Goal: Check status: Check status

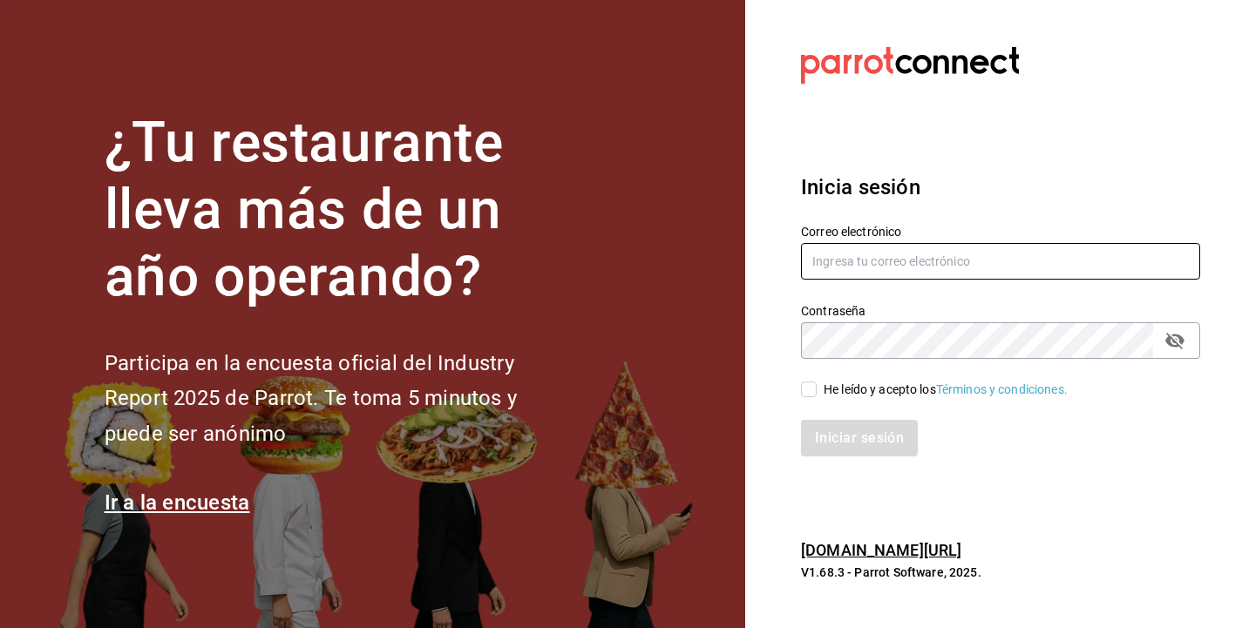
type input "[PERSON_NAME][EMAIL_ADDRESS][DOMAIN_NAME]"
click at [805, 390] on input "He leído y acepto los Términos y condiciones." at bounding box center [809, 390] width 16 height 16
checkbox input "true"
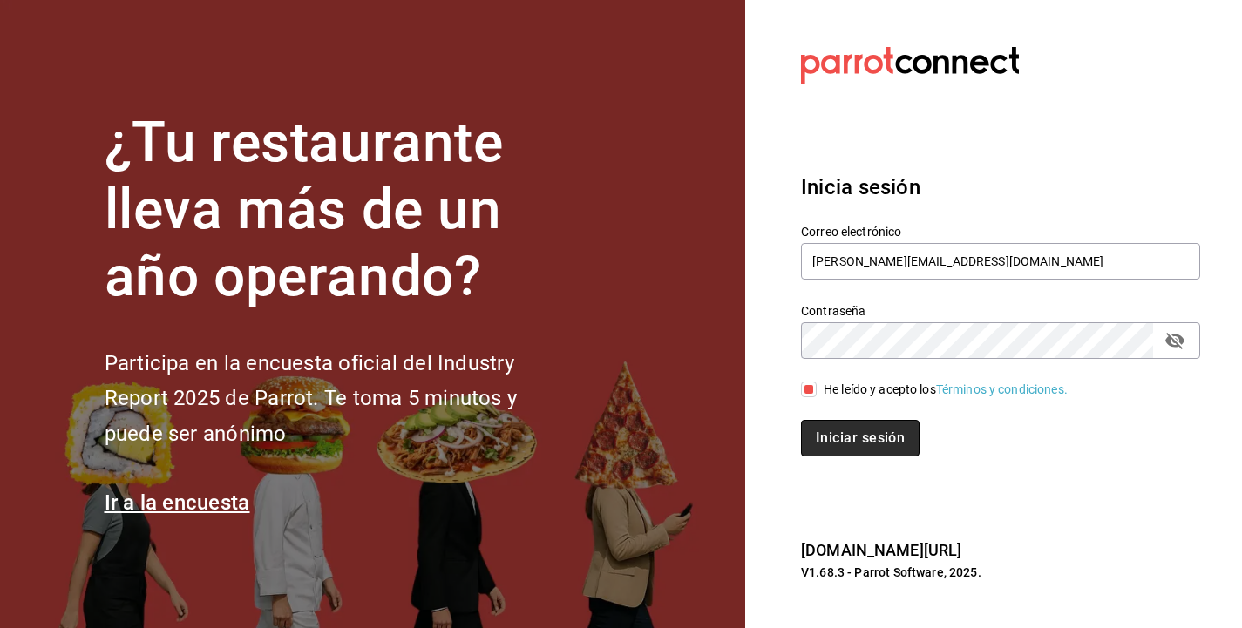
click at [854, 430] on button "Iniciar sesión" at bounding box center [860, 438] width 118 height 37
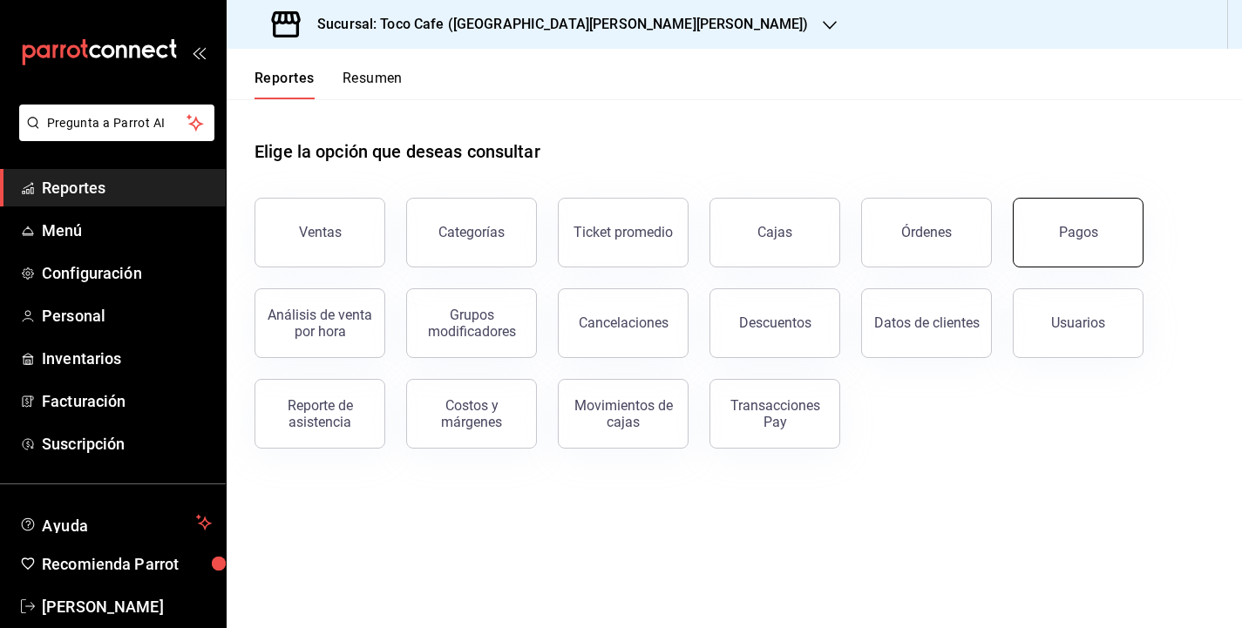
click at [1118, 220] on button "Pagos" at bounding box center [1077, 233] width 131 height 70
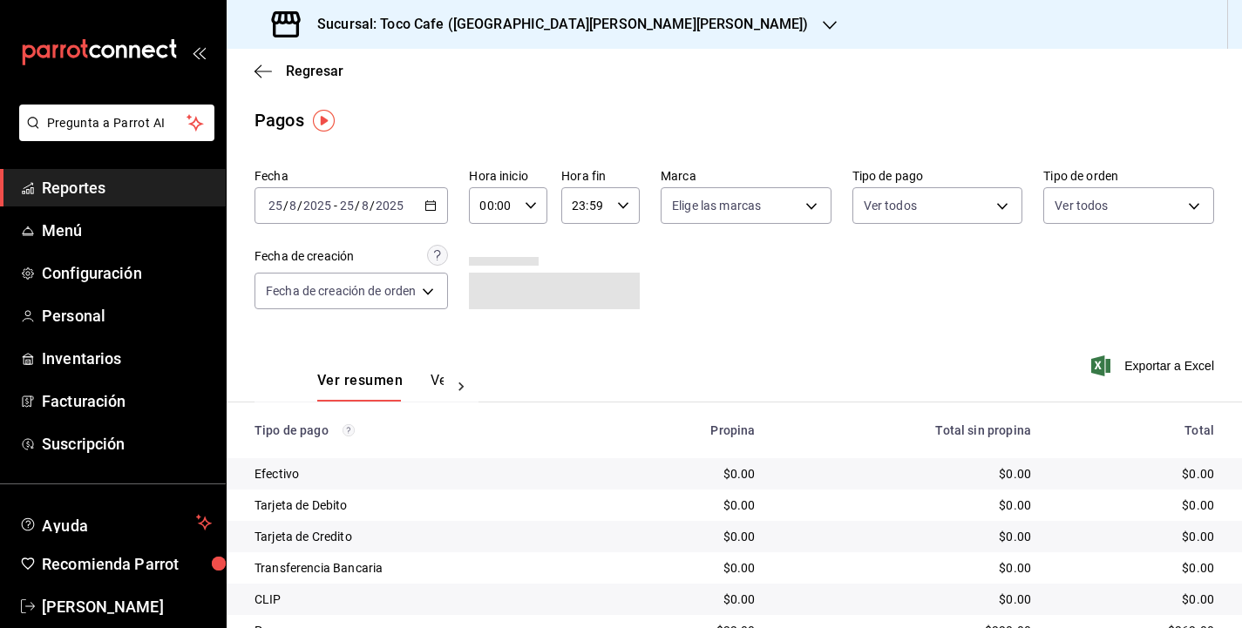
click at [403, 206] on div "[DATE] [DATE]" at bounding box center [371, 206] width 68 height 14
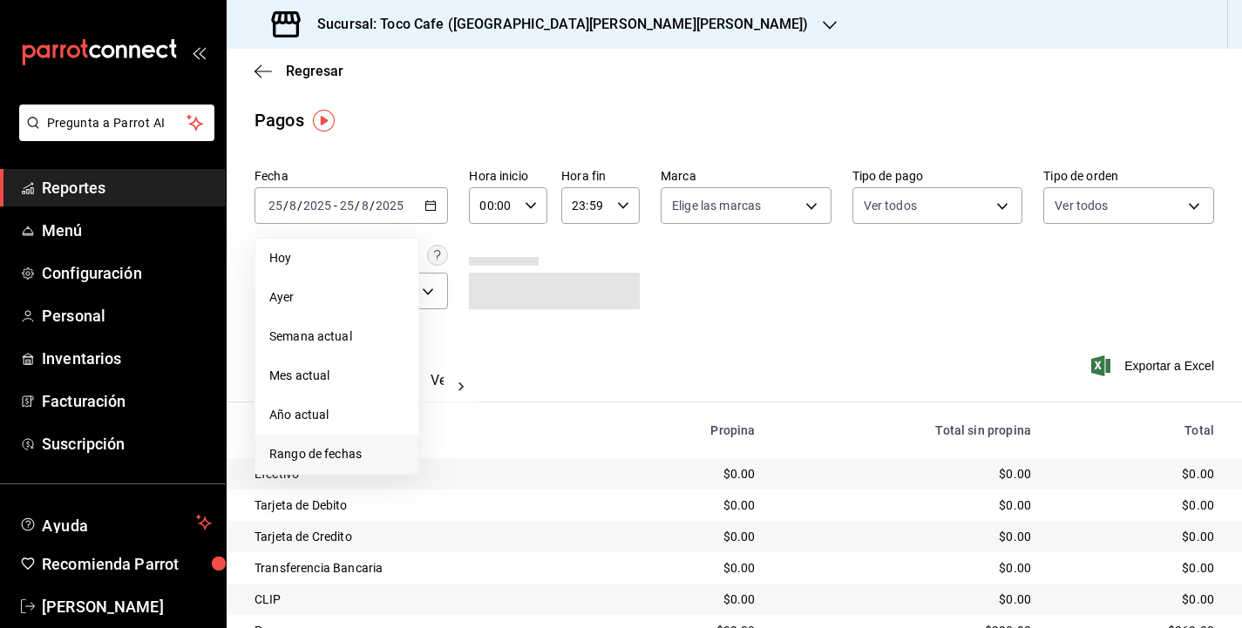
click at [335, 454] on span "Rango de fechas" at bounding box center [336, 454] width 135 height 18
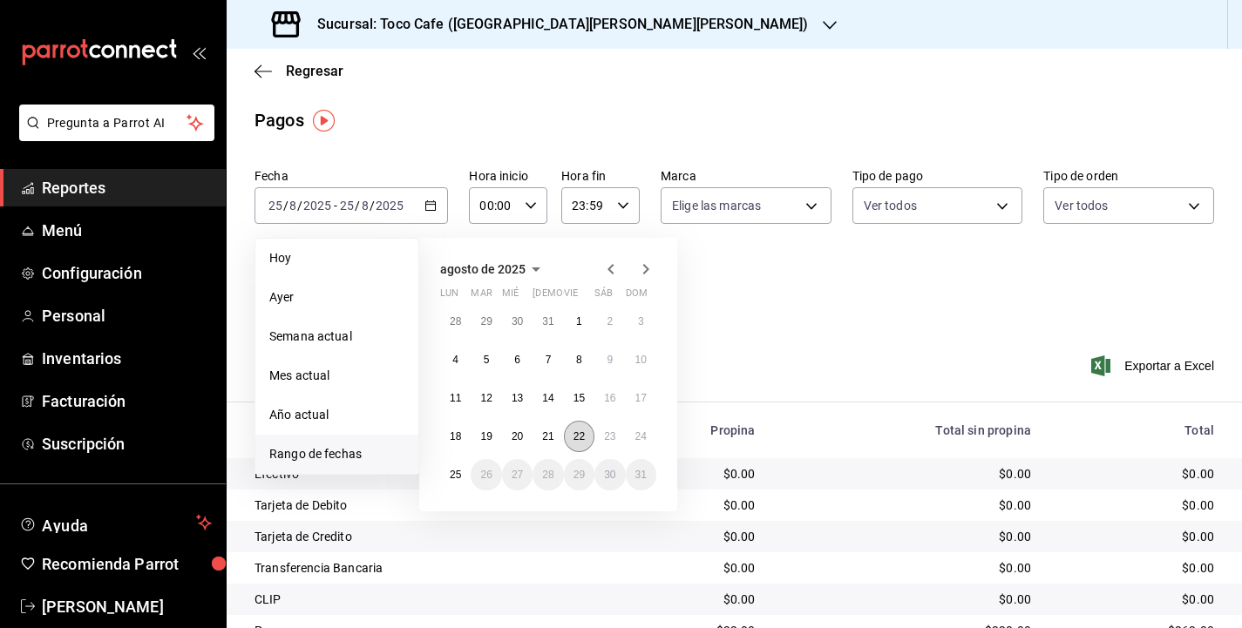
click at [576, 434] on abbr "22" at bounding box center [578, 436] width 11 height 12
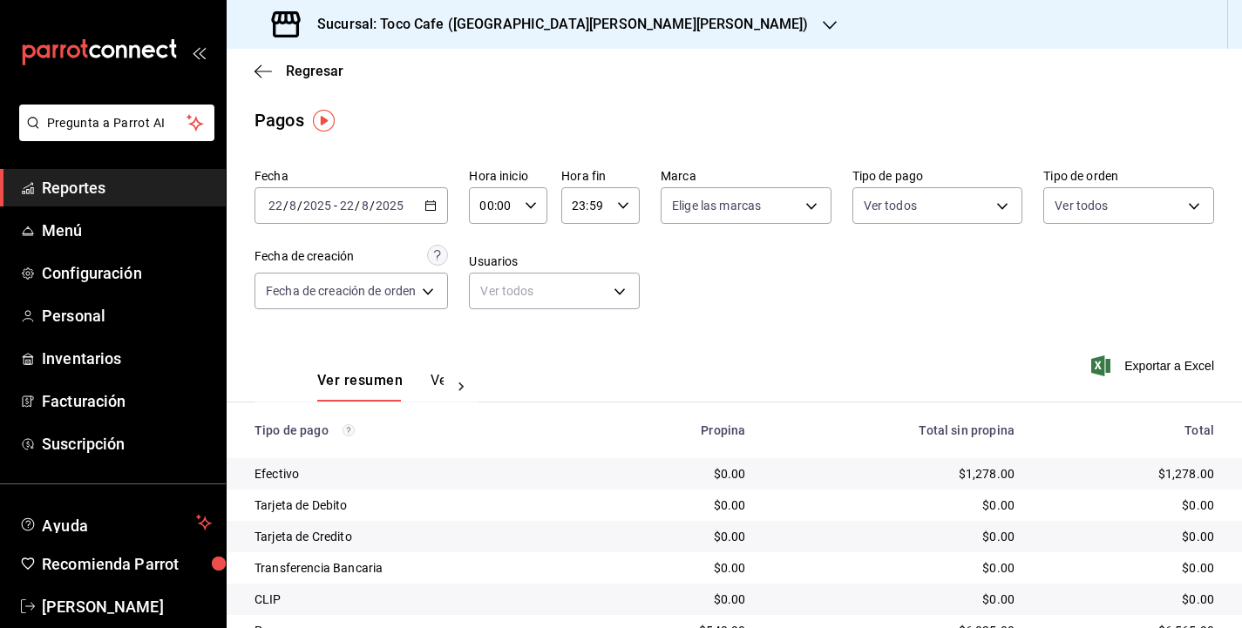
click at [922, 307] on div "Fecha 2025-08-22 22 / 8 / 2025 - 2025-08-22 22 / 8 / 2025 Hora inicio 00:00 Hor…" at bounding box center [733, 245] width 959 height 169
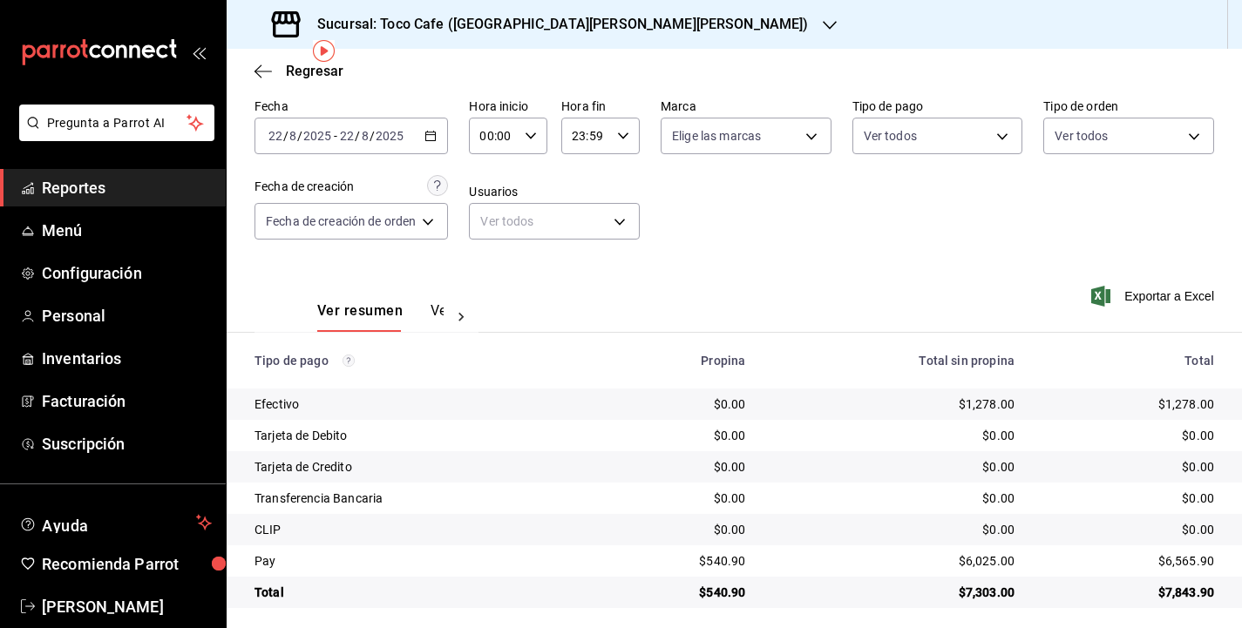
scroll to position [78, 0]
